Goal: Entertainment & Leisure: Consume media (video, audio)

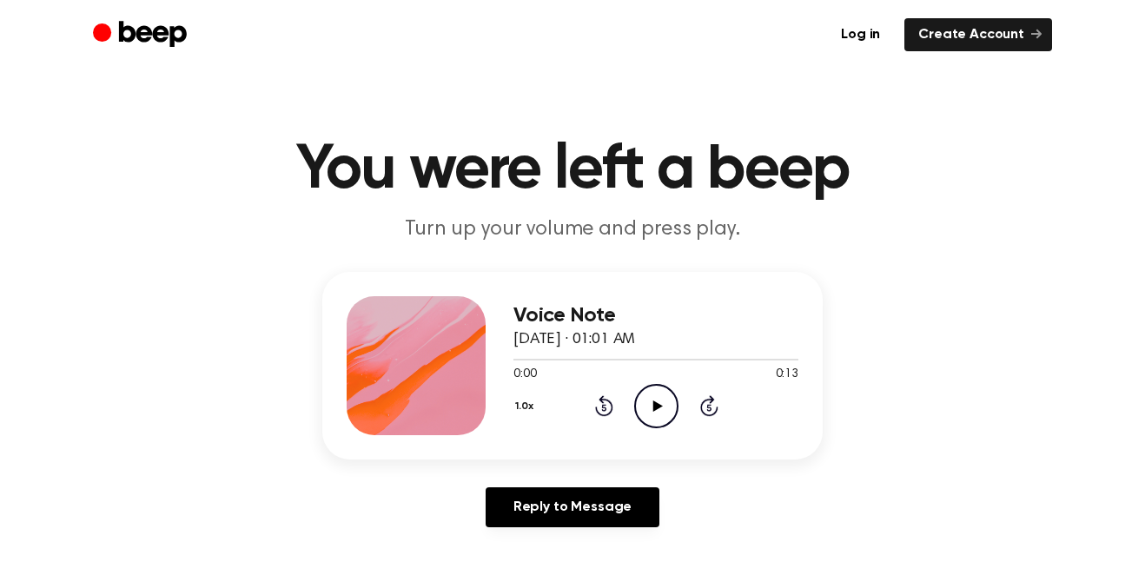
click at [655, 412] on icon "Play Audio" at bounding box center [656, 406] width 44 height 44
click at [657, 407] on icon at bounding box center [657, 405] width 10 height 11
click at [653, 417] on icon "Play Audio" at bounding box center [656, 406] width 44 height 44
click at [667, 413] on icon "Pause Audio" at bounding box center [656, 406] width 44 height 44
click at [662, 415] on icon "Play Audio" at bounding box center [656, 406] width 44 height 44
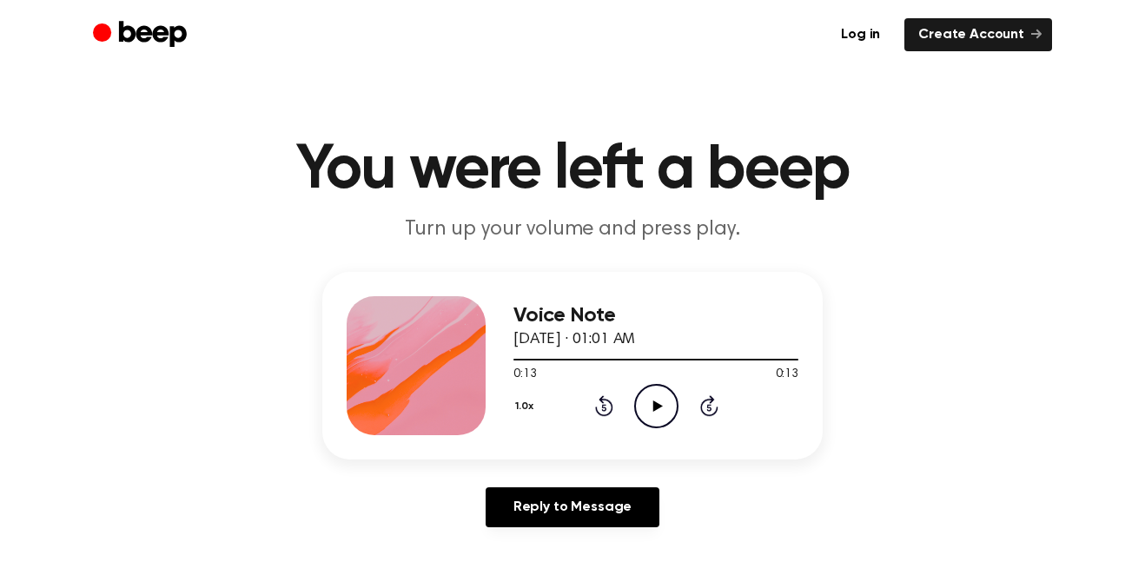
click at [673, 406] on icon "Play Audio" at bounding box center [656, 406] width 44 height 44
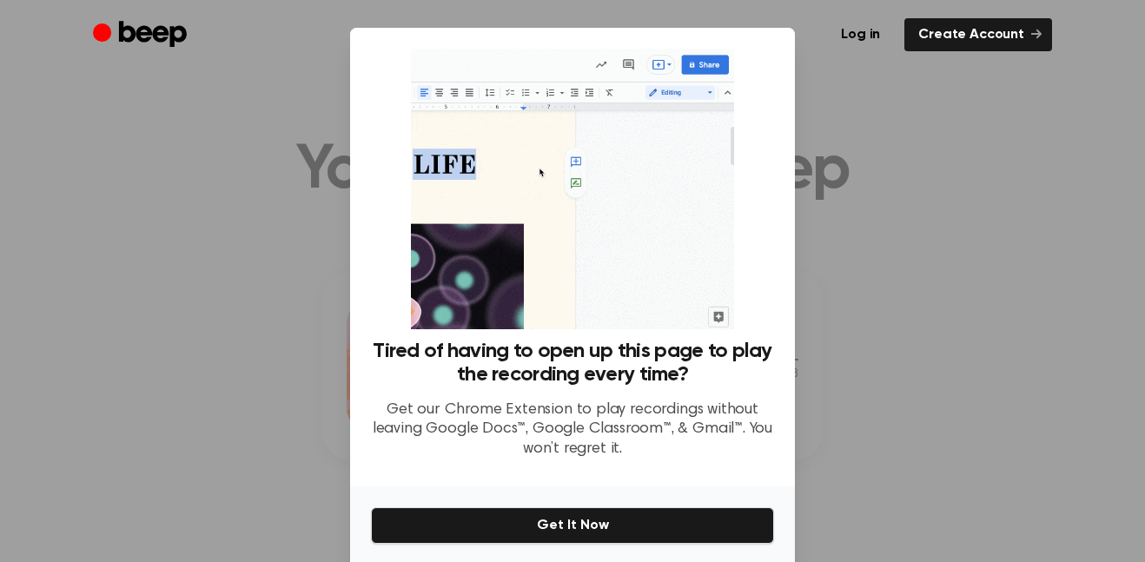
click at [993, 263] on div at bounding box center [572, 281] width 1145 height 562
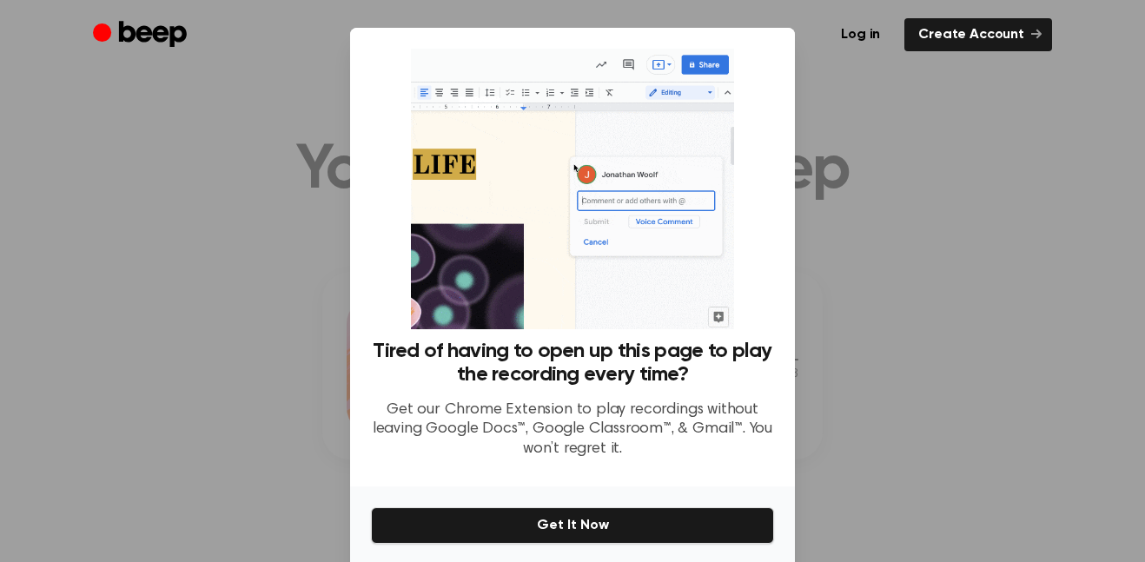
click at [894, 75] on div at bounding box center [572, 281] width 1145 height 562
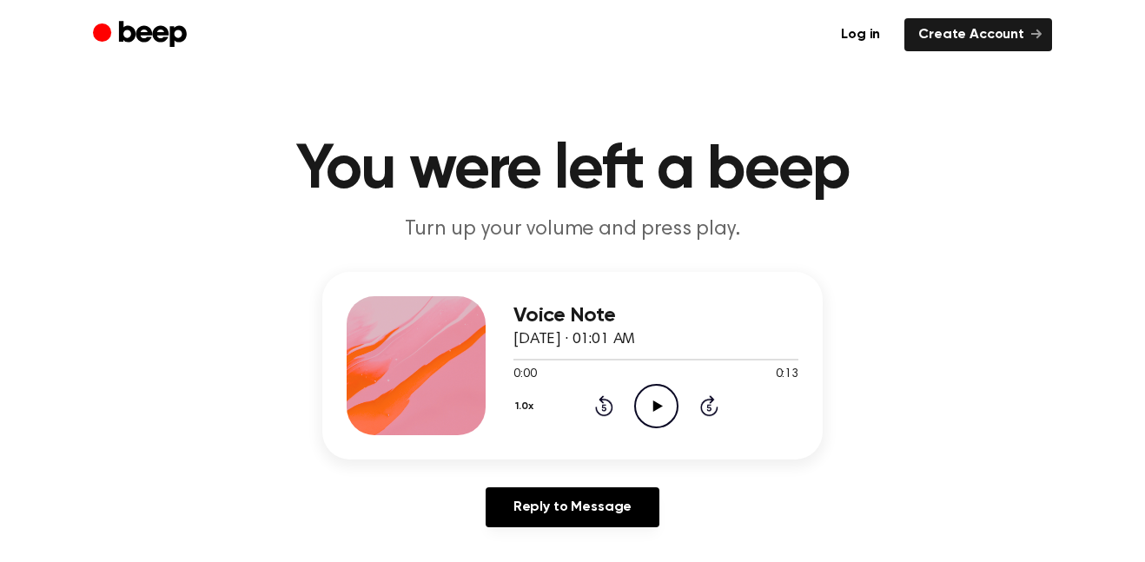
click at [656, 394] on icon "Play Audio" at bounding box center [656, 406] width 44 height 44
click at [644, 405] on icon "Pause Audio" at bounding box center [656, 406] width 44 height 44
click at [662, 407] on icon "Play Audio" at bounding box center [656, 406] width 44 height 44
click at [660, 396] on icon "Pause Audio" at bounding box center [656, 406] width 44 height 44
click at [650, 422] on icon "Play Audio" at bounding box center [656, 406] width 44 height 44
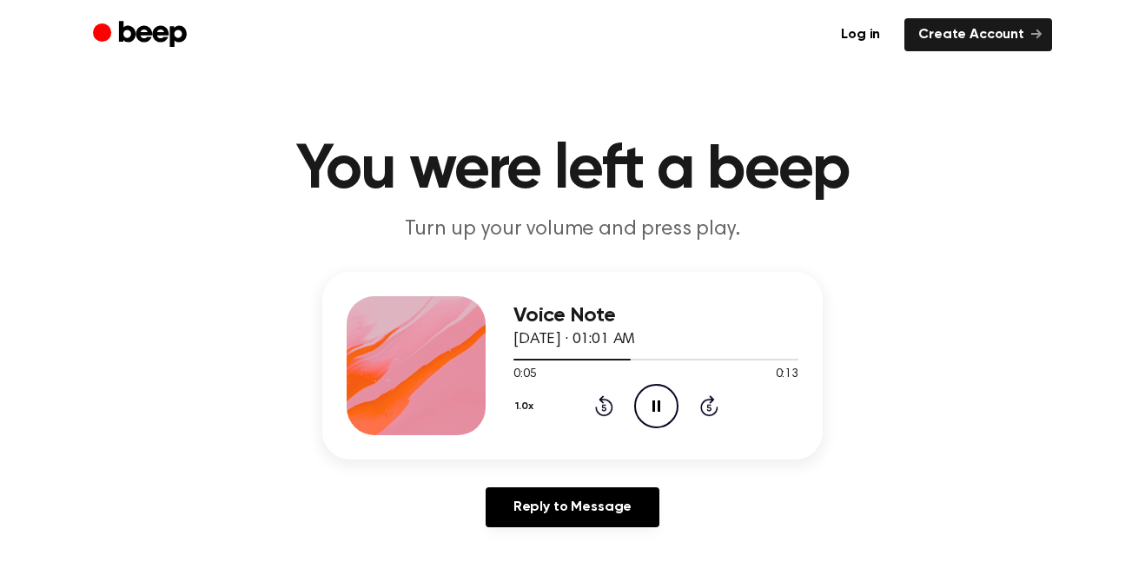
click at [674, 413] on icon "Pause Audio" at bounding box center [656, 406] width 44 height 44
click at [634, 437] on div "Voice Note August 26, 2025 · 01:01 AM 0:13 0:13 Your browser does not support t…" at bounding box center [572, 366] width 500 height 188
click at [670, 395] on icon "Play Audio" at bounding box center [656, 406] width 44 height 44
click at [656, 424] on icon "Play Audio" at bounding box center [656, 406] width 44 height 44
click at [653, 421] on icon "Pause Audio" at bounding box center [656, 406] width 44 height 44
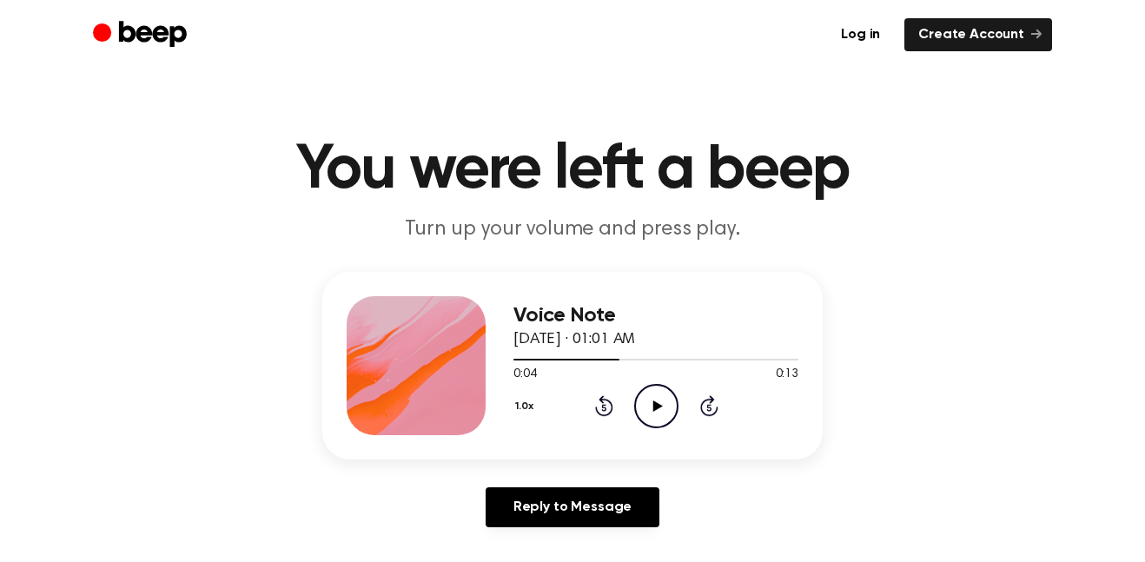
click at [651, 393] on icon "Play Audio" at bounding box center [656, 406] width 44 height 44
click at [656, 406] on icon "Pause Audio" at bounding box center [656, 406] width 44 height 44
click at [657, 406] on icon at bounding box center [657, 405] width 10 height 11
click at [654, 404] on icon at bounding box center [656, 405] width 8 height 11
click at [656, 424] on icon "Play Audio" at bounding box center [656, 406] width 44 height 44
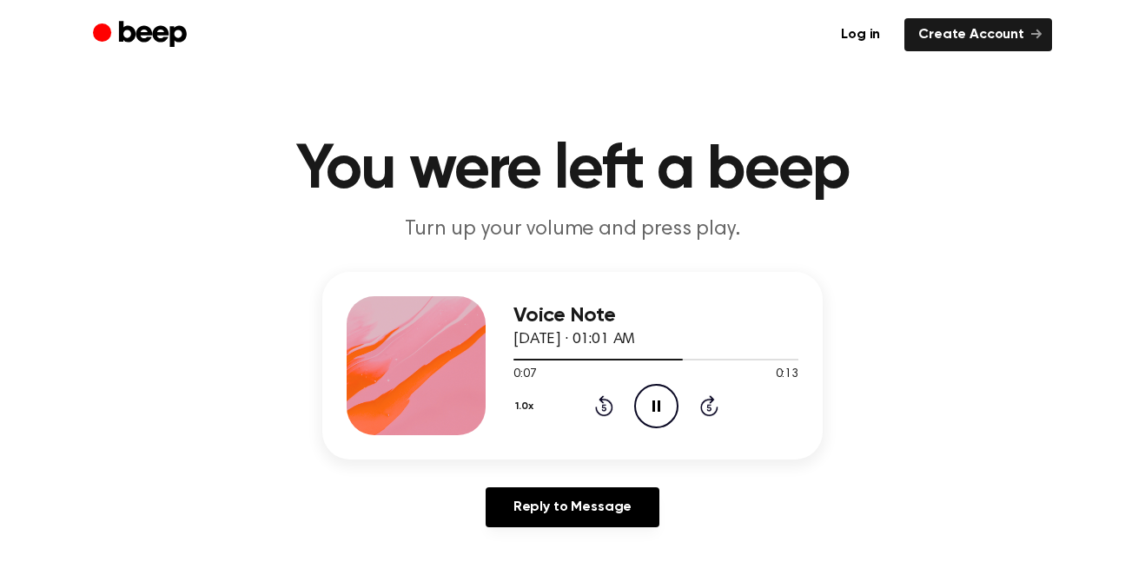
click at [648, 412] on icon "Pause Audio" at bounding box center [656, 406] width 44 height 44
click at [660, 411] on icon "Play Audio" at bounding box center [656, 406] width 44 height 44
click at [674, 406] on icon "Pause Audio" at bounding box center [656, 406] width 44 height 44
click at [670, 359] on div at bounding box center [607, 360] width 188 height 2
click at [659, 365] on div at bounding box center [655, 359] width 285 height 14
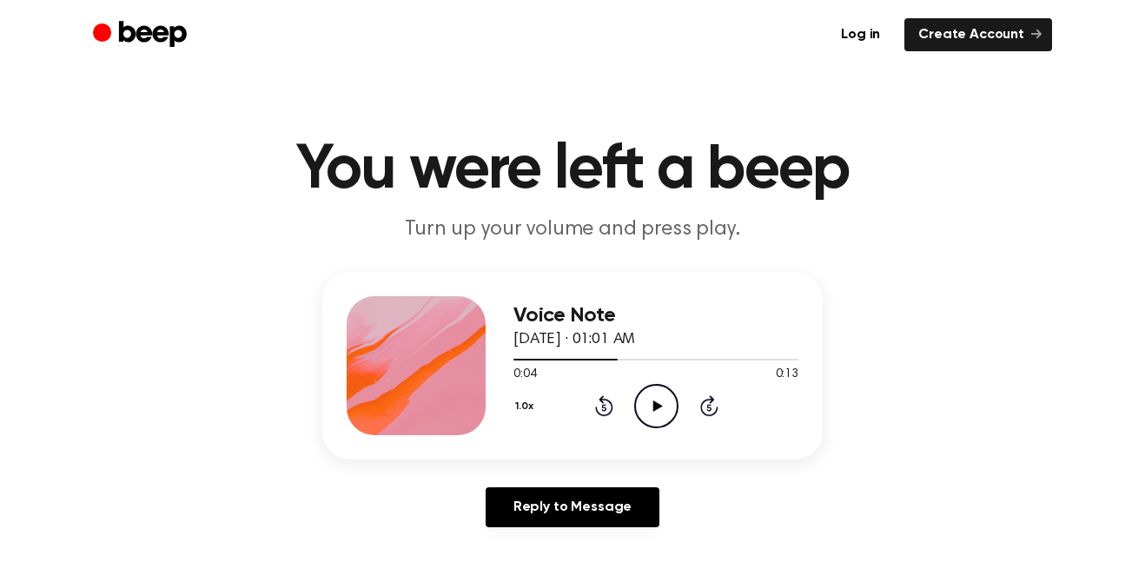
click at [657, 405] on icon at bounding box center [657, 405] width 10 height 11
click at [663, 412] on icon "Play Audio" at bounding box center [656, 406] width 44 height 44
click at [653, 406] on icon at bounding box center [656, 405] width 8 height 11
click at [652, 407] on icon "Play Audio" at bounding box center [656, 406] width 44 height 44
click at [667, 400] on icon "Pause Audio" at bounding box center [656, 406] width 44 height 44
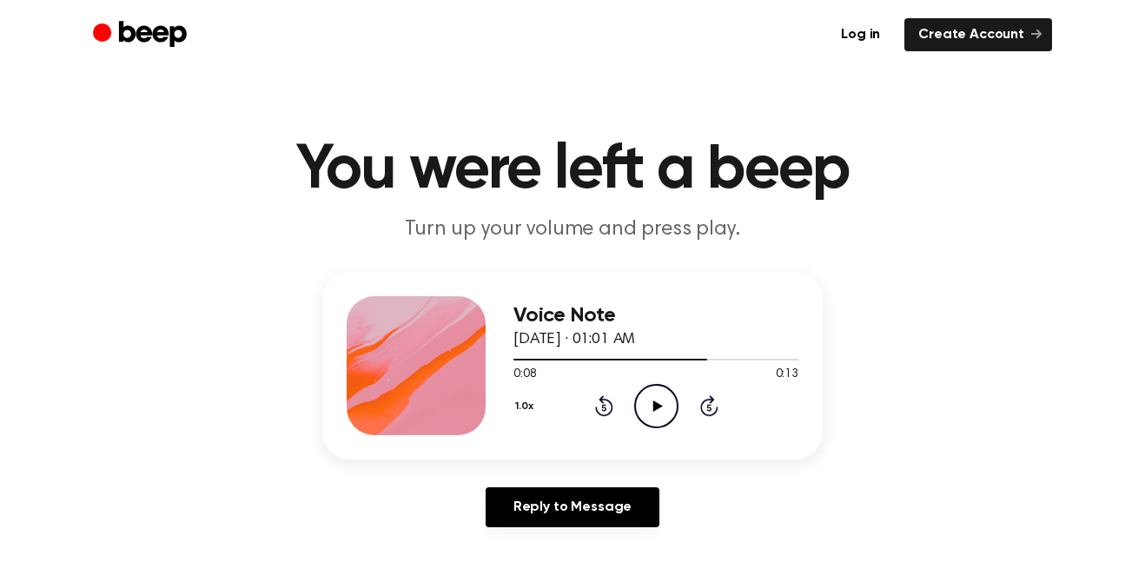
click at [652, 413] on icon "Play Audio" at bounding box center [656, 406] width 44 height 44
click at [666, 399] on icon "Pause Audio" at bounding box center [656, 406] width 44 height 44
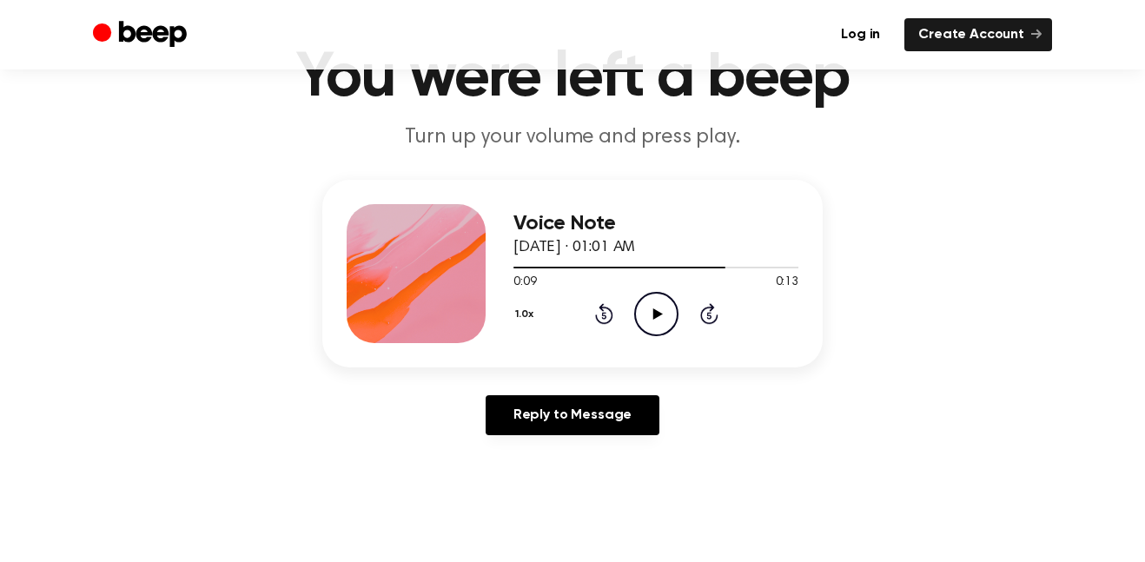
scroll to position [93, 0]
click at [655, 308] on icon "Play Audio" at bounding box center [656, 313] width 44 height 44
click at [657, 310] on icon at bounding box center [656, 312] width 8 height 11
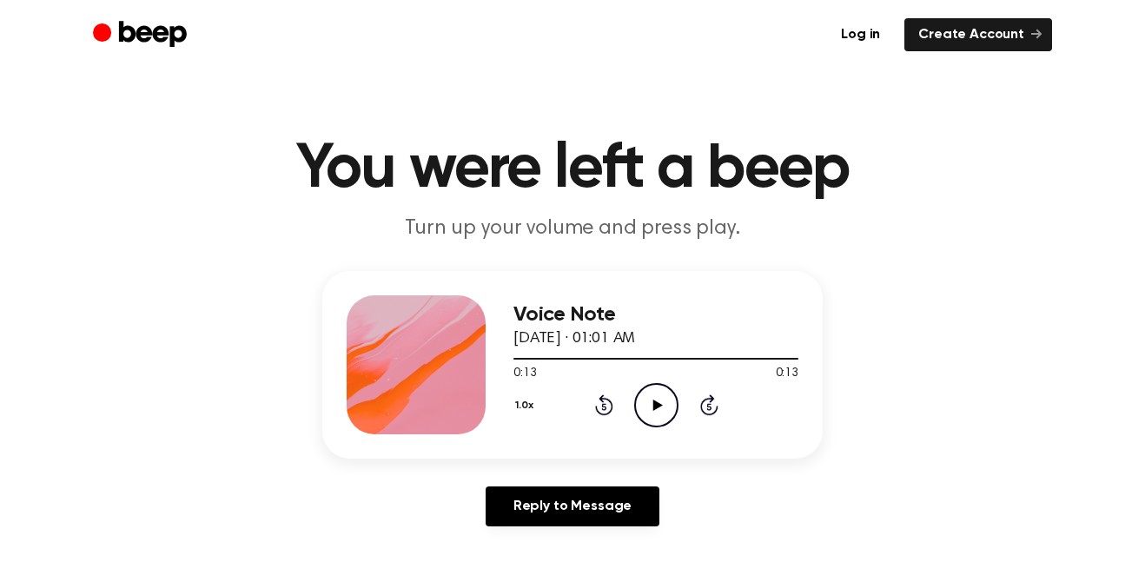
scroll to position [0, 0]
